Goal: Task Accomplishment & Management: Manage account settings

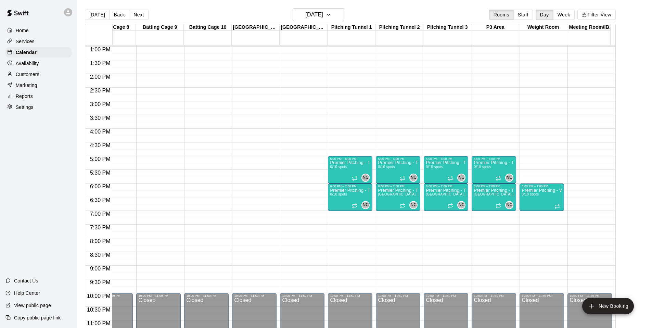
scroll to position [354, 360]
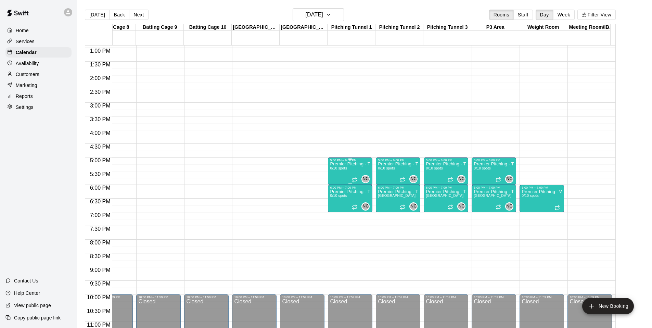
click at [337, 174] on div "Premier Pitching - Throwing Groups 0/10 spots" at bounding box center [350, 326] width 40 height 328
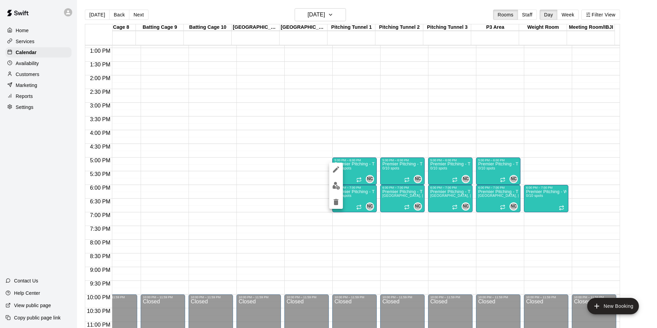
click at [299, 176] on div at bounding box center [328, 164] width 657 height 328
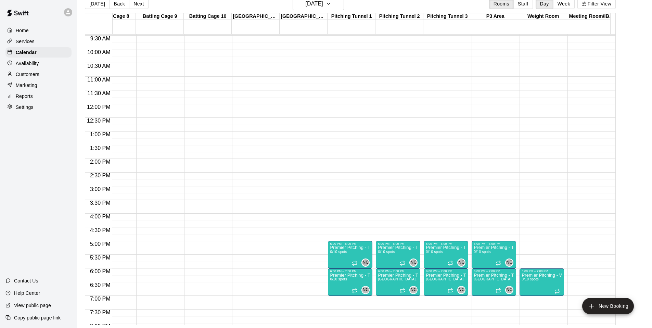
scroll to position [246, 360]
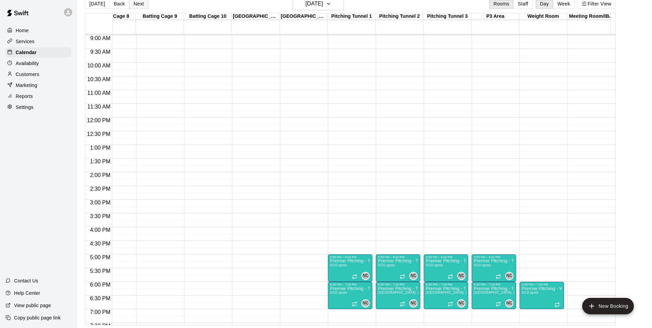
click at [138, 5] on button "Next" at bounding box center [138, 4] width 19 height 10
click at [118, 7] on button "Back" at bounding box center [119, 4] width 20 height 10
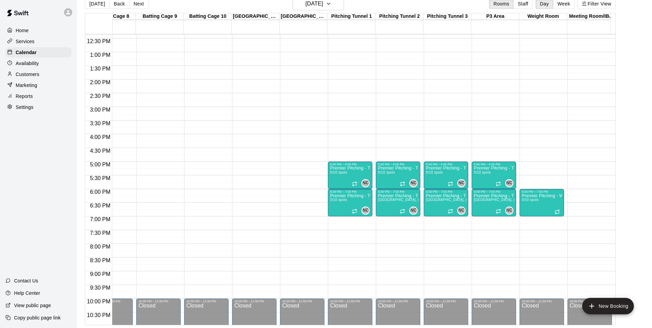
scroll to position [337, 360]
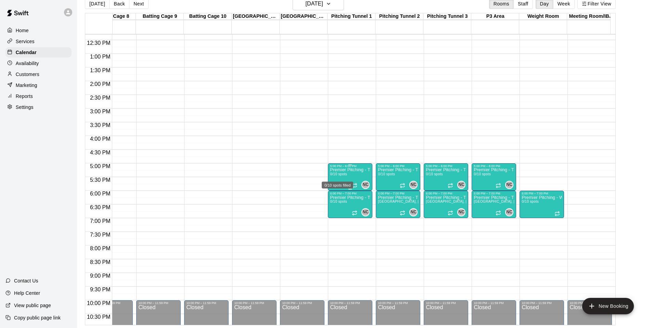
click at [342, 174] on span "0/10 spots" at bounding box center [338, 174] width 17 height 4
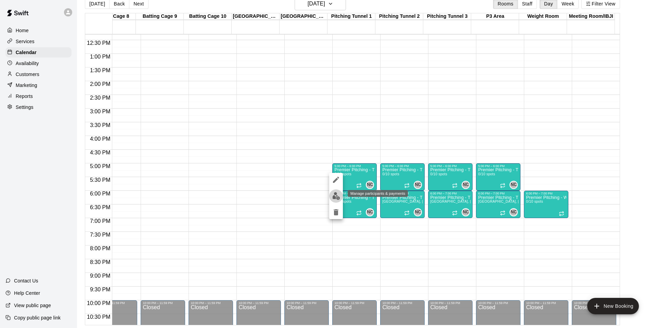
click at [336, 194] on img "edit" at bounding box center [336, 196] width 8 height 8
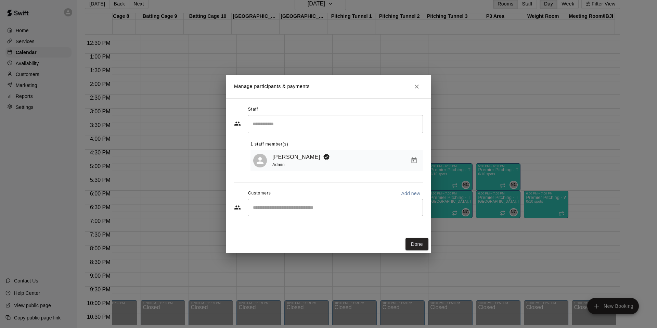
click at [283, 203] on div "​" at bounding box center [335, 207] width 175 height 17
type input "**"
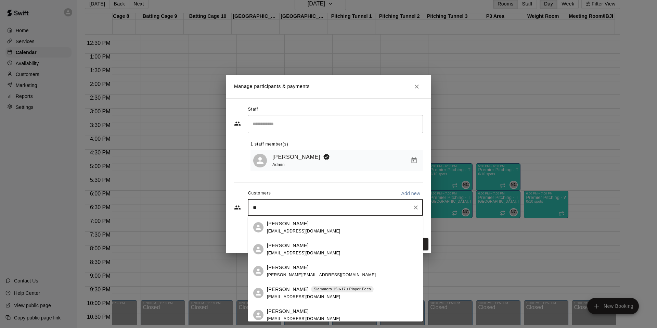
click at [311, 269] on div "[PERSON_NAME]" at bounding box center [321, 267] width 109 height 7
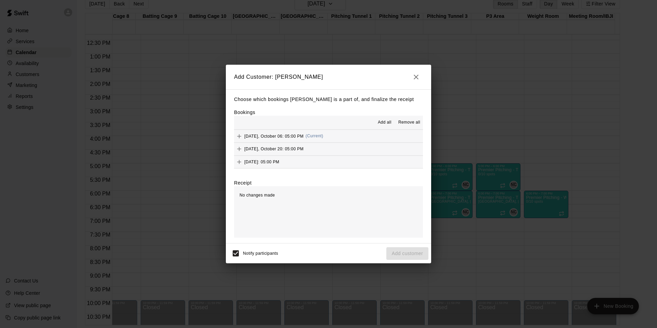
click at [414, 79] on icon "button" at bounding box center [416, 77] width 8 height 8
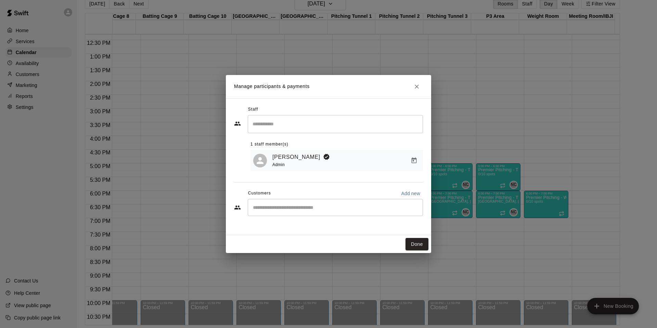
drag, startPoint x: 407, startPoint y: 89, endPoint x: 415, endPoint y: 88, distance: 8.0
click at [407, 89] on h2 "Manage participants & payments" at bounding box center [328, 86] width 205 height 23
click at [418, 88] on icon "Close" at bounding box center [417, 87] width 4 height 4
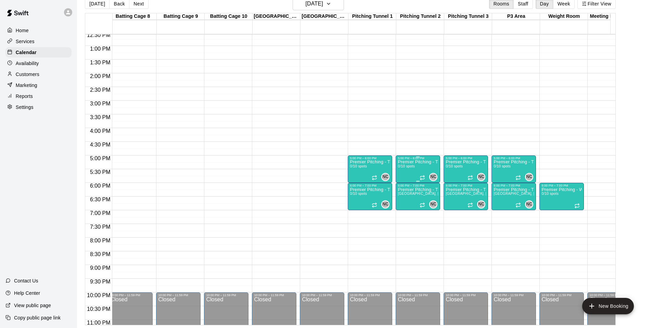
scroll to position [0, 339]
click at [377, 162] on p "Premier Pitching - Throwing Groups" at bounding box center [370, 162] width 40 height 0
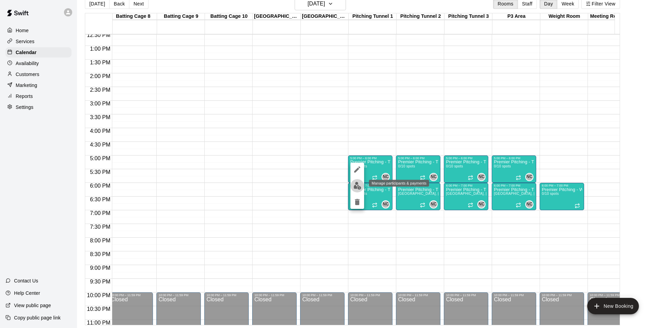
click at [355, 187] on img "edit" at bounding box center [358, 186] width 8 height 8
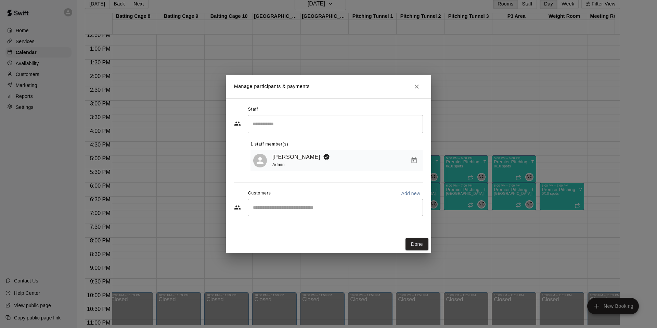
click at [309, 128] on input "Search staff" at bounding box center [335, 124] width 169 height 12
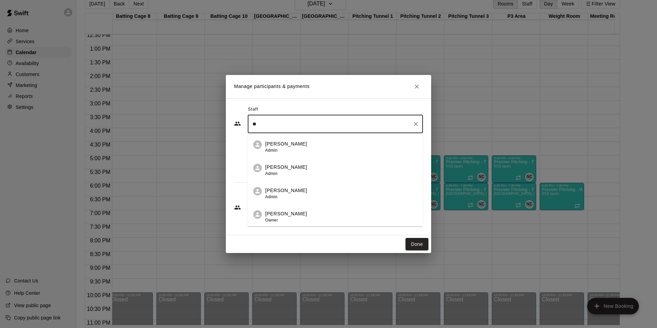
click at [299, 136] on li "[PERSON_NAME] Admin" at bounding box center [335, 144] width 175 height 23
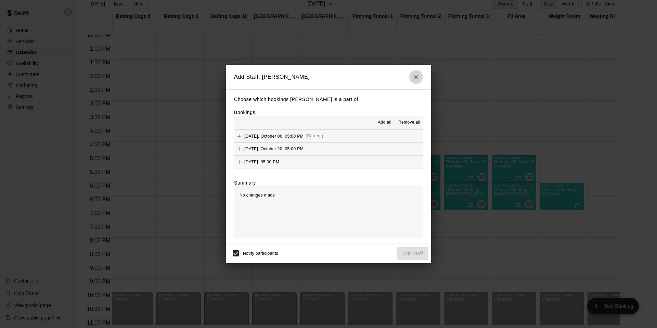
click at [416, 75] on icon "button" at bounding box center [416, 77] width 8 height 8
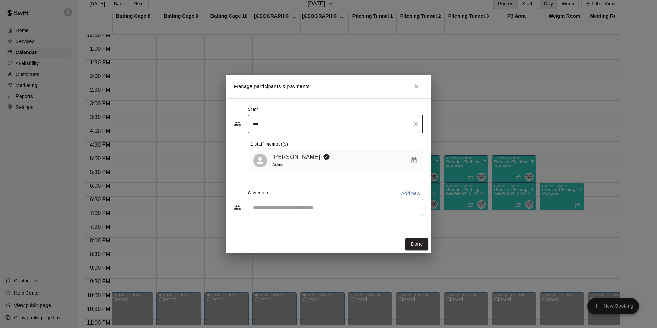
type input "****"
click at [415, 123] on icon "Clear" at bounding box center [416, 124] width 4 height 4
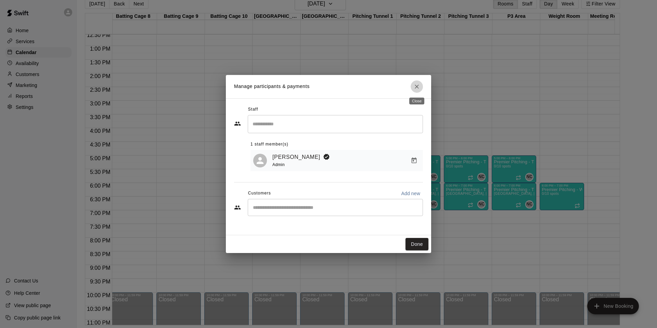
click at [420, 88] on icon "Close" at bounding box center [417, 86] width 7 height 7
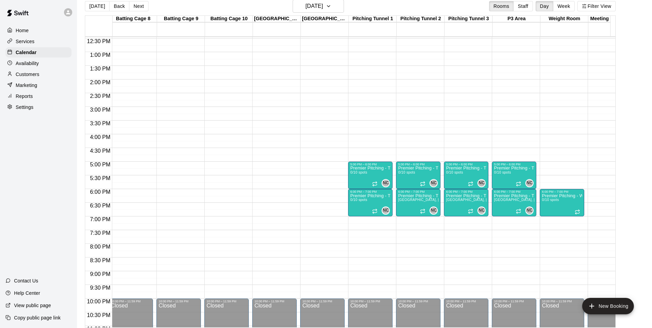
scroll to position [8, 0]
click at [22, 35] on div "Home" at bounding box center [38, 30] width 66 height 10
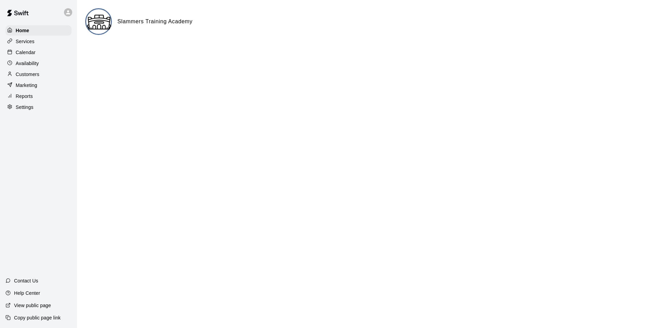
click at [36, 40] on div "Services" at bounding box center [38, 41] width 66 height 10
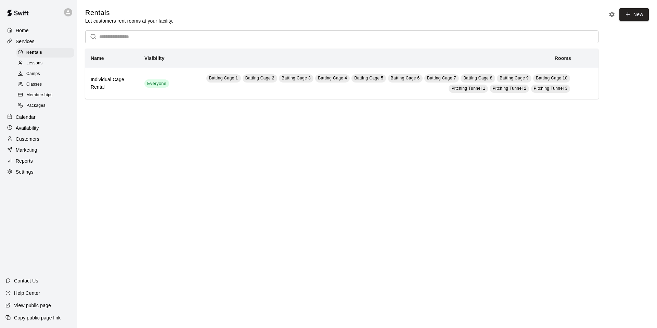
click at [34, 62] on span "Lessons" at bounding box center [34, 63] width 16 height 7
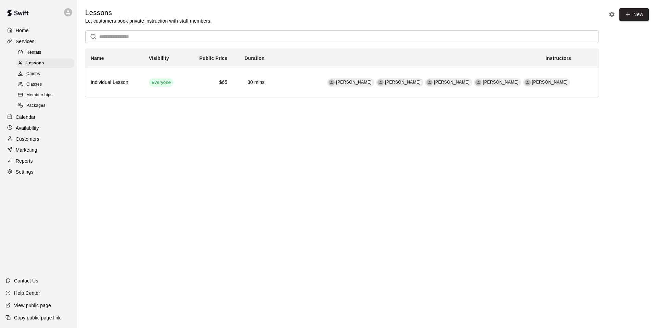
click at [32, 74] on span "Camps" at bounding box center [33, 74] width 14 height 7
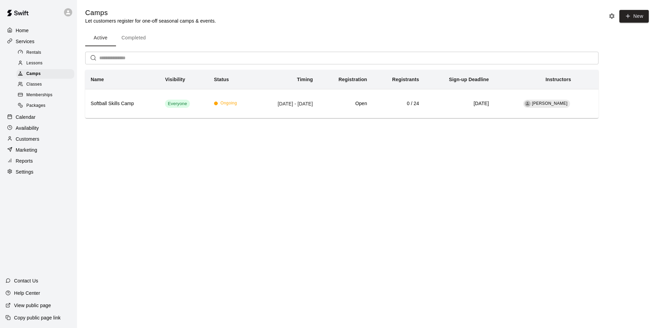
click at [33, 84] on span "Classes" at bounding box center [33, 84] width 15 height 7
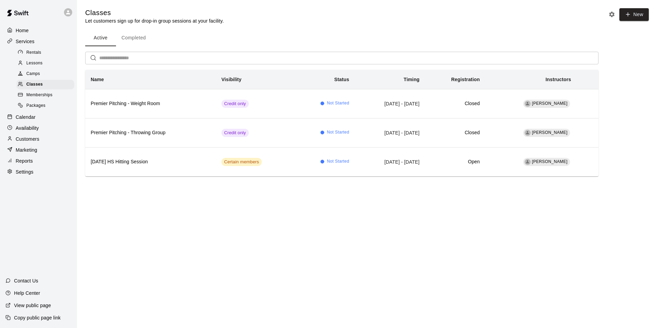
click at [40, 106] on span "Packages" at bounding box center [35, 105] width 19 height 7
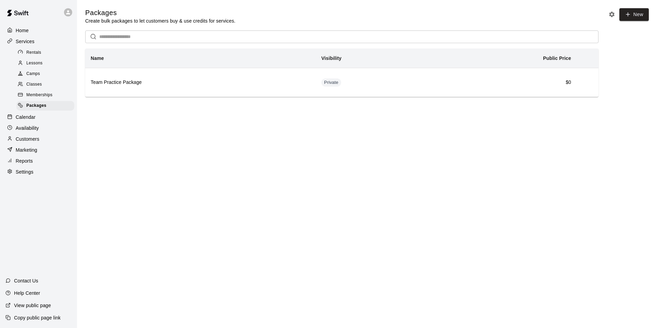
click at [33, 125] on p "Availability" at bounding box center [27, 128] width 23 height 7
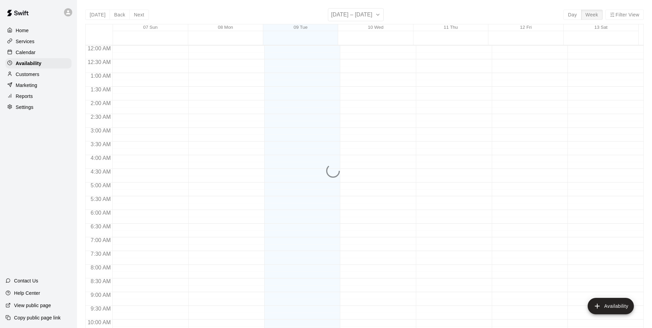
scroll to position [367, 0]
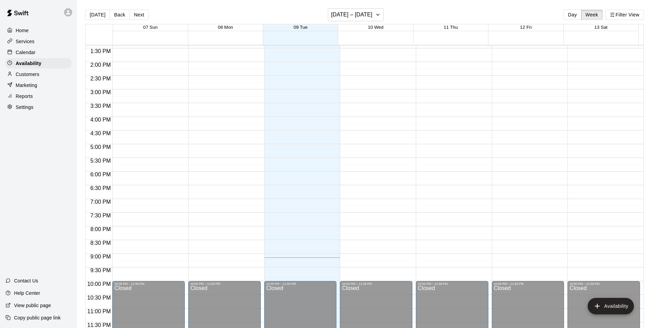
click at [34, 52] on p "Calendar" at bounding box center [26, 52] width 20 height 7
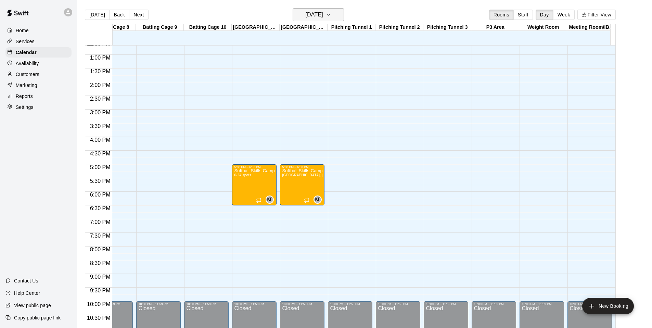
click at [323, 17] on h6 "[DATE]" at bounding box center [314, 15] width 17 height 10
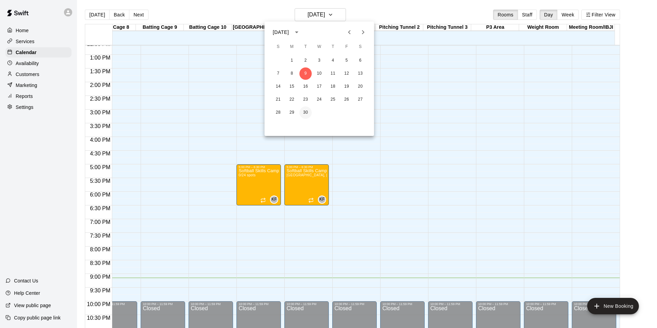
click at [311, 113] on button "30" at bounding box center [306, 112] width 12 height 12
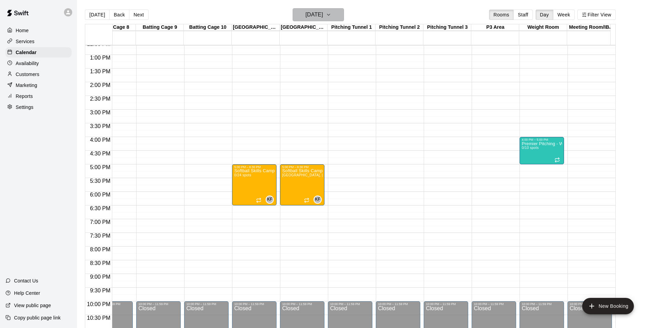
click at [338, 14] on button "[DATE]" at bounding box center [318, 14] width 51 height 13
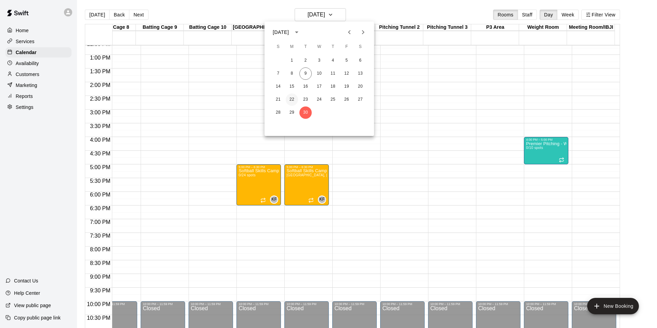
click at [287, 100] on button "22" at bounding box center [292, 99] width 12 height 12
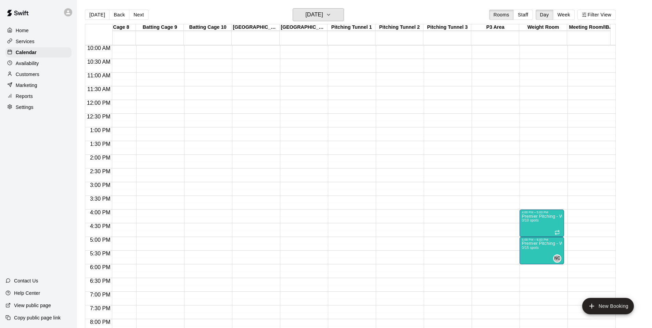
scroll to position [274, 360]
click at [42, 97] on div "Reports" at bounding box center [38, 96] width 66 height 10
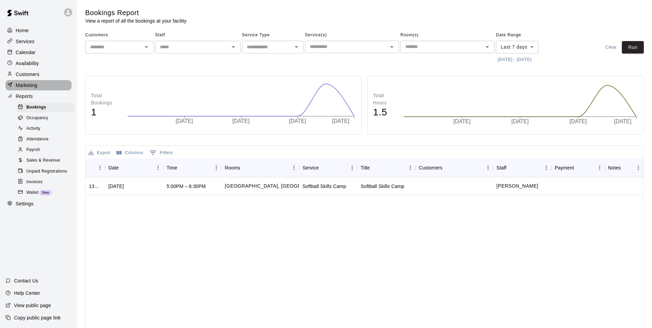
click at [32, 88] on p "Marketing" at bounding box center [27, 85] width 22 height 7
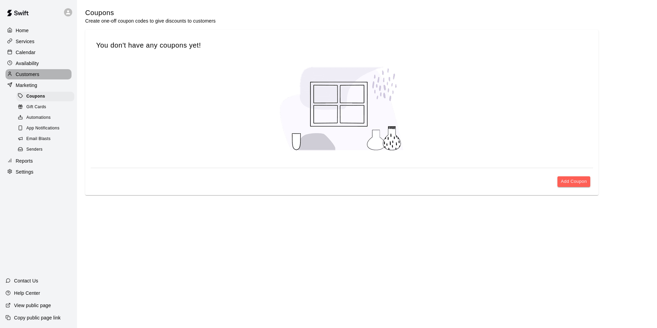
click at [20, 75] on p "Customers" at bounding box center [28, 74] width 24 height 7
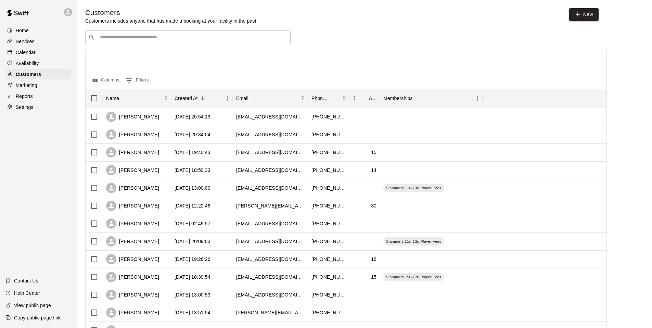
click at [26, 64] on p "Availability" at bounding box center [27, 63] width 23 height 7
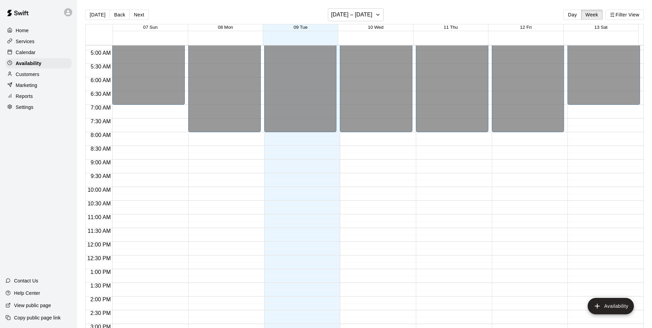
scroll to position [158, 0]
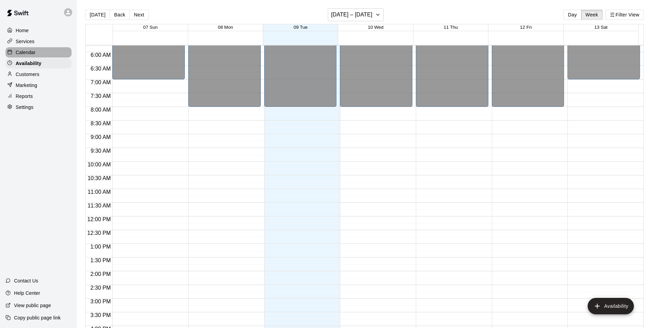
click at [23, 51] on p "Calendar" at bounding box center [26, 52] width 20 height 7
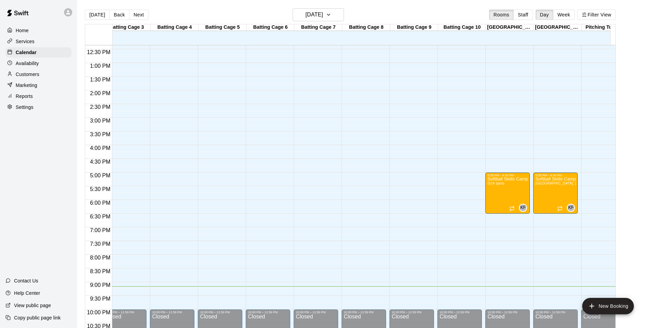
scroll to position [339, 115]
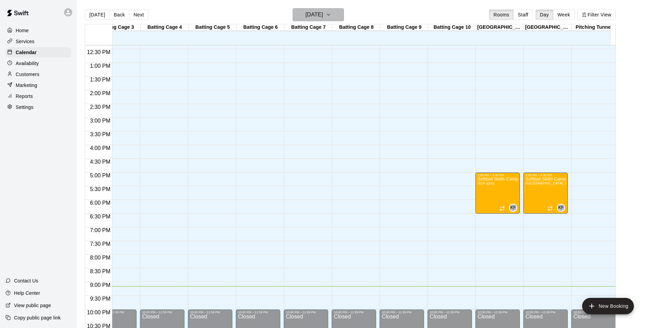
click at [306, 11] on h6 "[DATE]" at bounding box center [314, 15] width 17 height 10
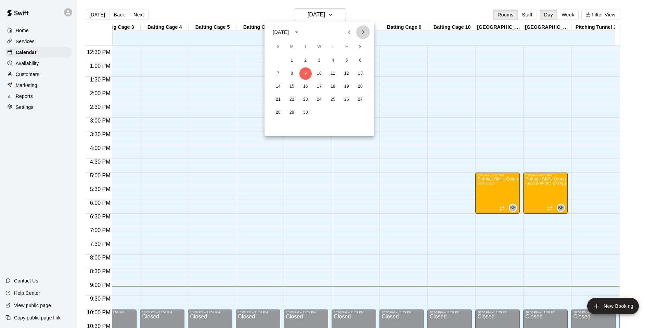
click at [363, 32] on icon "Next month" at bounding box center [363, 32] width 8 height 8
click at [316, 103] on button "22" at bounding box center [319, 99] width 12 height 12
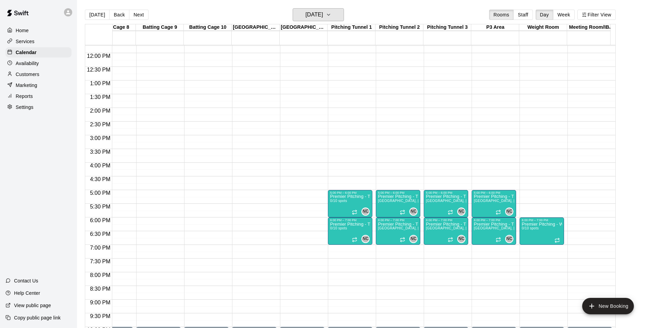
scroll to position [324, 360]
